Goal: Task Accomplishment & Management: Use online tool/utility

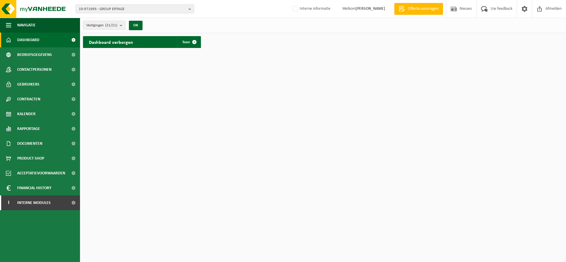
drag, startPoint x: 111, startPoint y: 8, endPoint x: 109, endPoint y: 12, distance: 4.1
click at [111, 8] on span "10-971993 - GROUP EIFFAGE" at bounding box center [132, 9] width 107 height 9
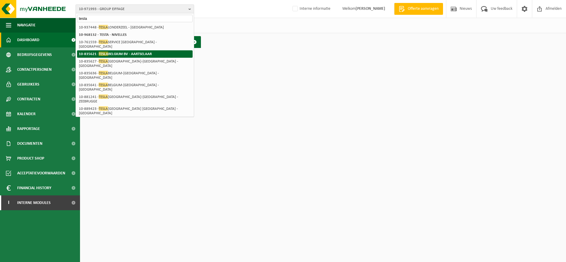
type input "tesla"
click at [115, 52] on strong "10-835621 - TESLA BELGIUM BV - AARTSELAAR" at bounding box center [115, 54] width 73 height 4
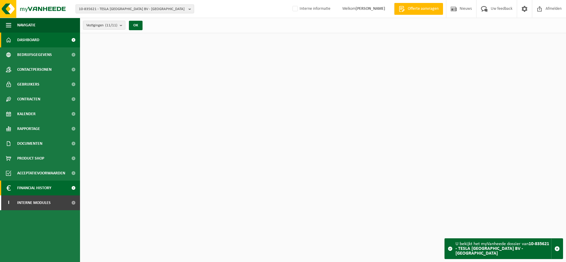
click at [40, 191] on span "Financial History" at bounding box center [34, 188] width 34 height 15
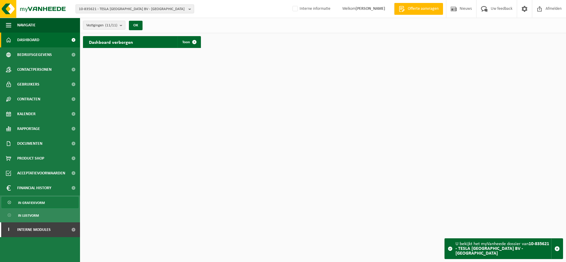
click at [41, 204] on span "In grafiekvorm" at bounding box center [31, 202] width 27 height 11
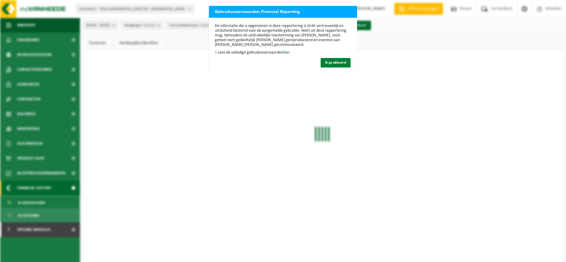
click at [328, 62] on span "Ik ga akkoord" at bounding box center [335, 63] width 21 height 4
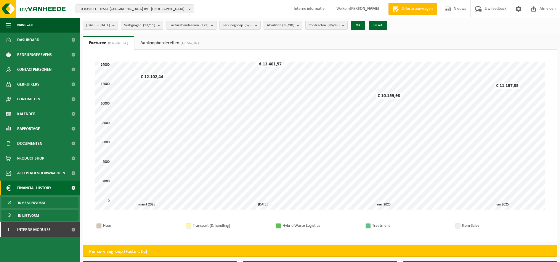
click at [24, 216] on span "In lijstvorm" at bounding box center [28, 215] width 21 height 11
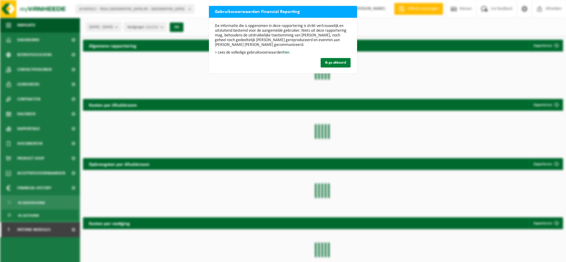
click at [339, 61] on span "Ik ga akkoord" at bounding box center [335, 63] width 21 height 4
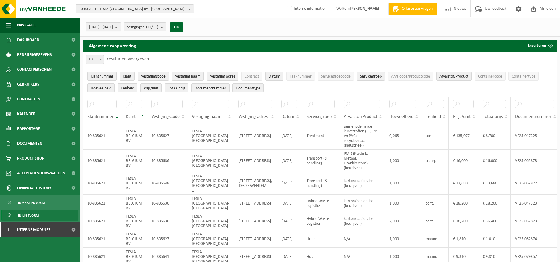
click at [113, 27] on span "2025-03-01 - 2025-08-14" at bounding box center [101, 27] width 24 height 9
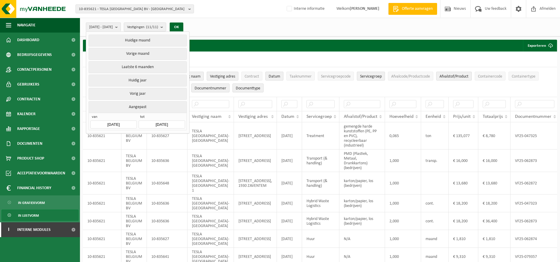
click at [109, 121] on input "2025-03-01" at bounding box center [113, 125] width 46 height 8
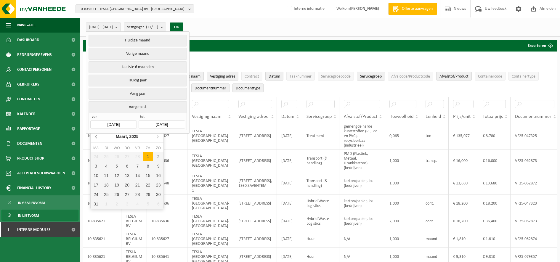
click at [95, 135] on icon at bounding box center [96, 136] width 9 height 9
click at [157, 137] on icon at bounding box center [157, 136] width 9 height 9
click at [118, 156] on div "1" at bounding box center [117, 156] width 10 height 9
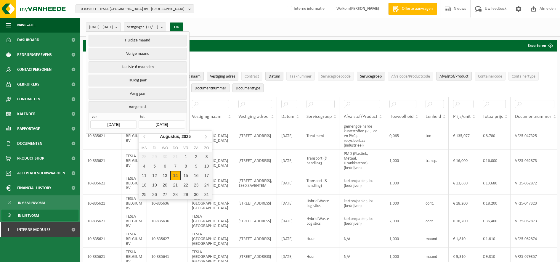
click at [152, 124] on input "2025-08-14" at bounding box center [162, 125] width 46 height 8
click at [146, 137] on icon at bounding box center [144, 136] width 9 height 9
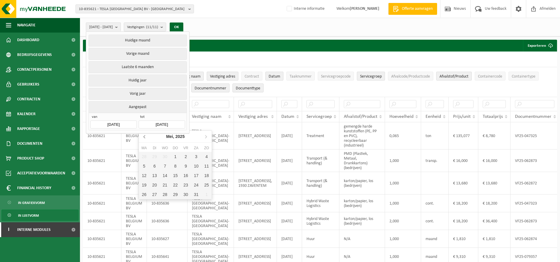
click at [146, 137] on icon at bounding box center [144, 136] width 9 height 9
click at [99, 121] on input "2025-01-01" at bounding box center [113, 125] width 46 height 8
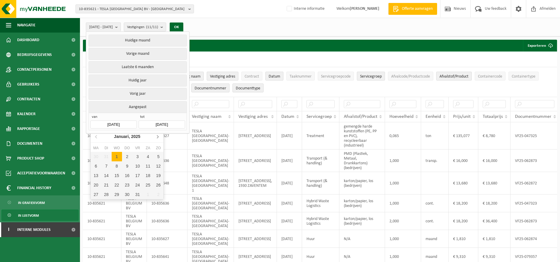
click at [158, 136] on icon at bounding box center [157, 136] width 1 height 3
click at [158, 137] on icon at bounding box center [157, 136] width 1 height 3
click at [109, 156] on div "1" at bounding box center [106, 156] width 10 height 9
type input "2025-04-01"
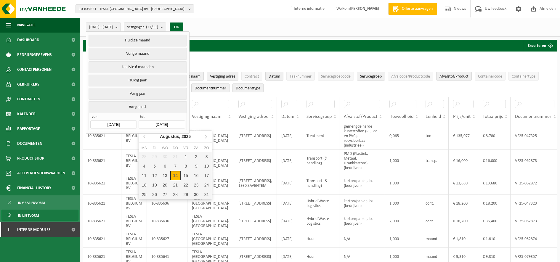
click at [163, 123] on input "2025-08-14" at bounding box center [162, 125] width 46 height 8
click at [145, 135] on icon at bounding box center [144, 136] width 9 height 9
click at [144, 136] on icon at bounding box center [144, 136] width 9 height 9
click at [209, 136] on icon at bounding box center [205, 136] width 9 height 9
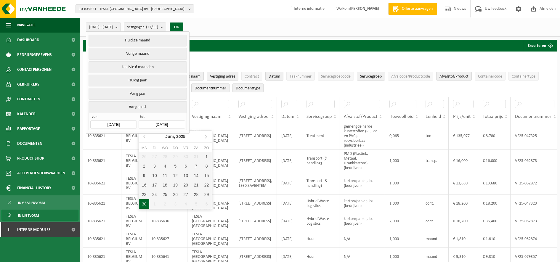
drag, startPoint x: 142, startPoint y: 205, endPoint x: 182, endPoint y: 131, distance: 83.6
click at [142, 205] on div "30" at bounding box center [144, 203] width 10 height 9
type input "2025-06-30"
type input "2025-04-01"
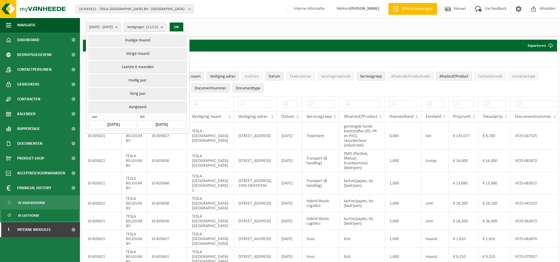
click at [190, 22] on div "2025-04-01 - 2025-06-30 Huidige maand Vorige maand Laatste 6 maanden Huidig jaa…" at bounding box center [136, 27] width 107 height 13
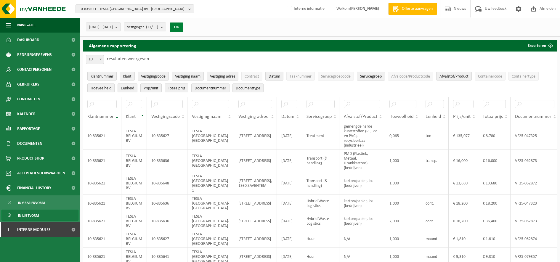
click at [183, 26] on button "OK" at bounding box center [177, 27] width 14 height 9
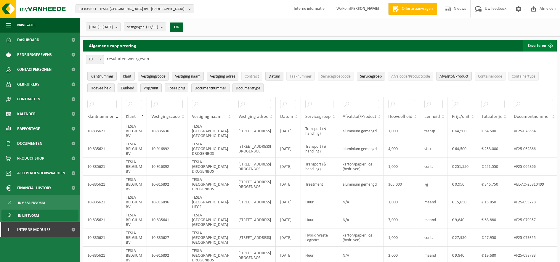
click at [542, 45] on button "Exporteren" at bounding box center [539, 46] width 33 height 12
click at [534, 66] on link "Alle beschikbare kolommen" at bounding box center [529, 69] width 54 height 12
